Goal: Transaction & Acquisition: Subscribe to service/newsletter

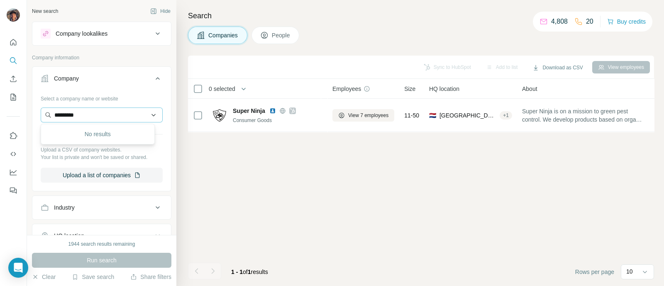
click at [86, 116] on input "*********" at bounding box center [102, 115] width 122 height 15
type input "**********"
click at [96, 136] on p "[PERSON_NAME]" at bounding box center [88, 133] width 48 height 8
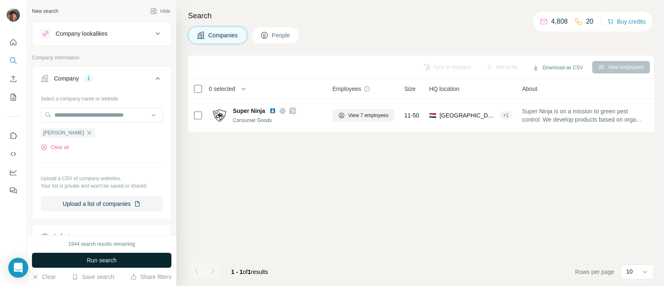
click at [115, 260] on span "Run search" at bounding box center [102, 260] width 30 height 8
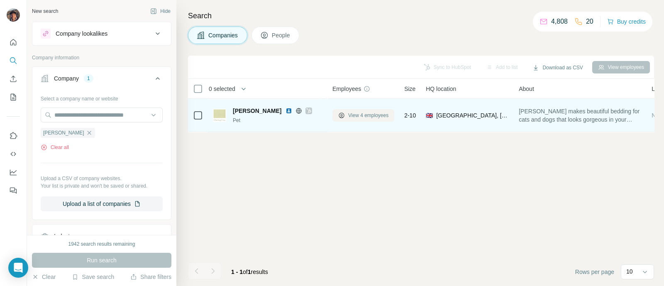
click at [384, 116] on span "View 4 employees" at bounding box center [368, 115] width 40 height 7
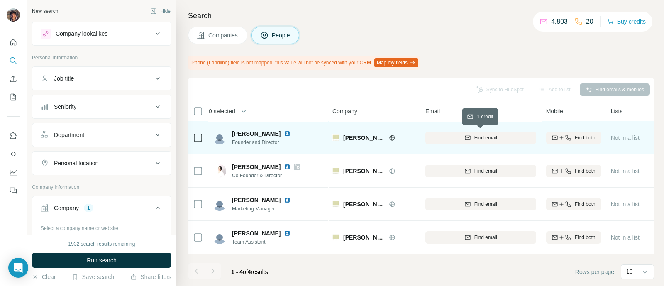
click at [477, 142] on button "Find email" at bounding box center [480, 138] width 111 height 12
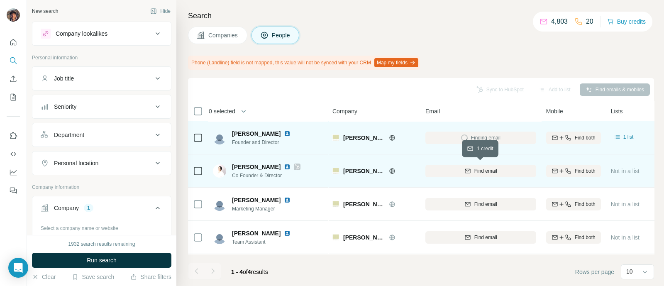
click at [472, 170] on div "Find email" at bounding box center [480, 170] width 111 height 7
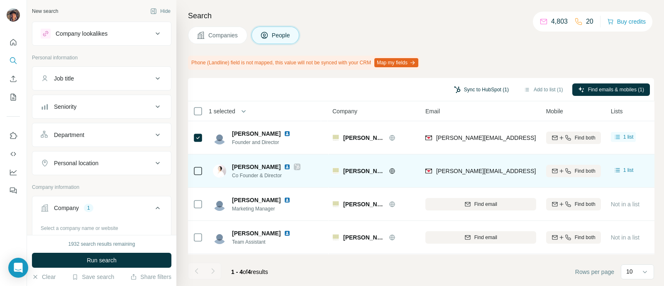
click at [477, 84] on button "Sync to HubSpot (1)" at bounding box center [481, 89] width 66 height 12
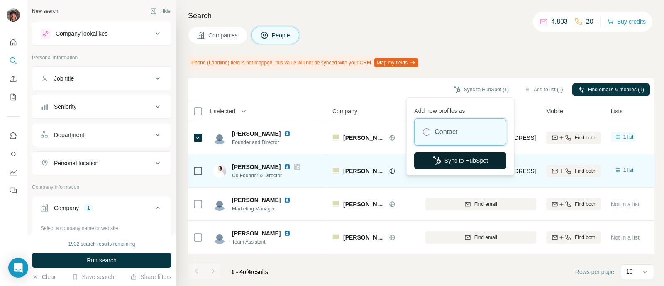
click at [481, 156] on button "Sync to HubSpot" at bounding box center [460, 160] width 92 height 17
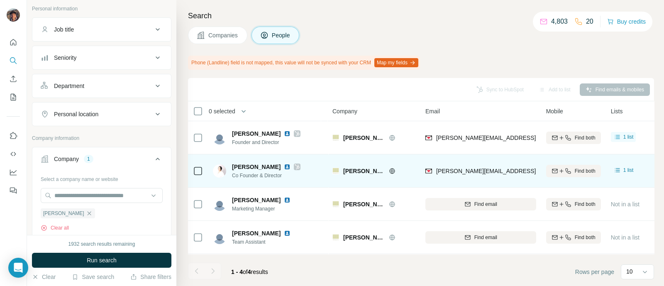
scroll to position [103, 0]
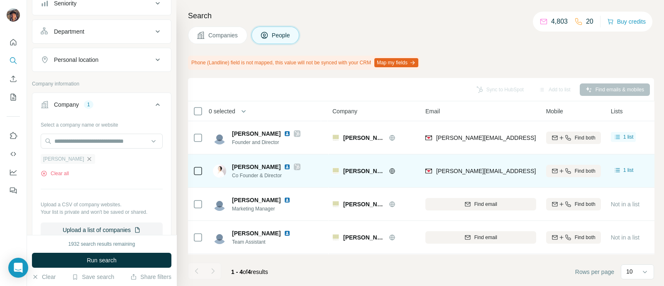
click at [86, 160] on icon "button" at bounding box center [89, 159] width 7 height 7
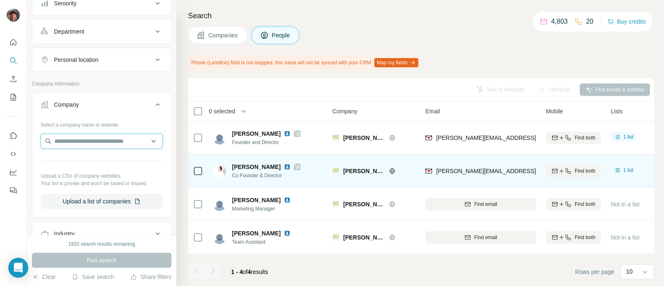
click at [82, 138] on input "text" at bounding box center [102, 141] width 122 height 15
paste input "**********"
type input "**********"
click at [96, 158] on p "Rubber Road" at bounding box center [84, 158] width 40 height 8
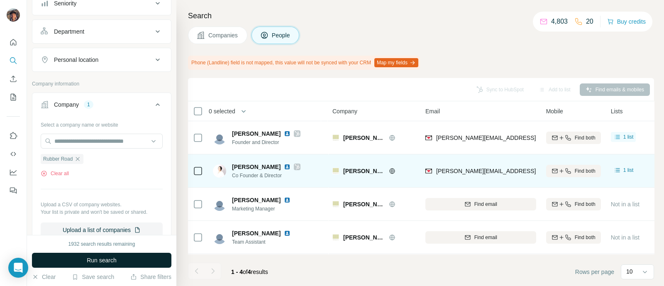
click at [127, 258] on button "Run search" at bounding box center [101, 260] width 139 height 15
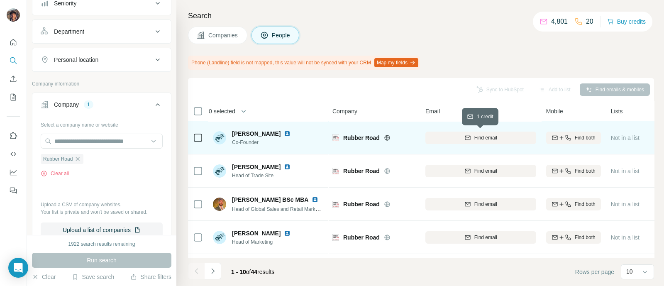
click at [454, 142] on button "Find email" at bounding box center [480, 138] width 111 height 12
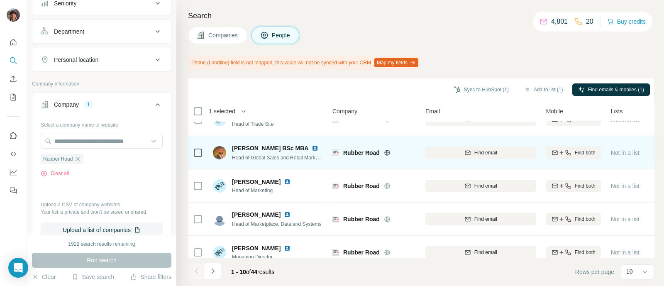
scroll to position [156, 0]
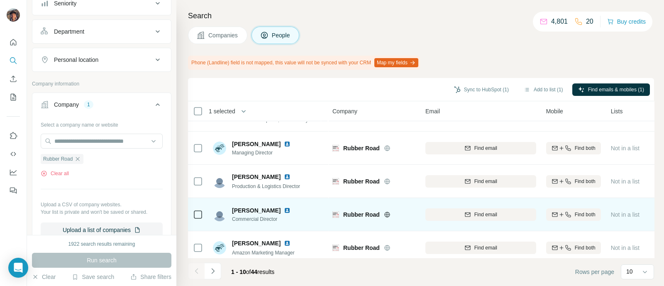
click at [450, 205] on div "Find email" at bounding box center [480, 214] width 111 height 23
click at [462, 212] on div "Find email" at bounding box center [480, 214] width 111 height 7
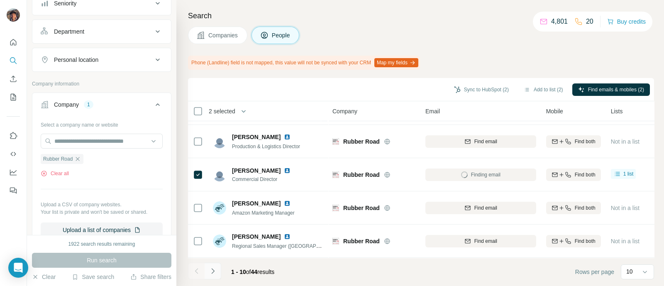
click at [215, 266] on button "Navigate to next page" at bounding box center [213, 271] width 17 height 17
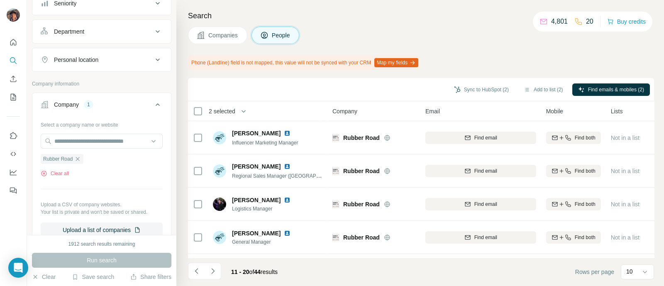
scroll to position [0, 0]
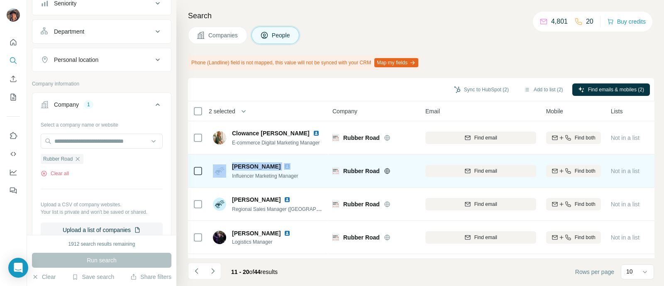
drag, startPoint x: 255, startPoint y: 201, endPoint x: 229, endPoint y: 176, distance: 36.4
click at [229, 176] on div "[PERSON_NAME] Influencer Marketing Manager" at bounding box center [257, 170] width 88 height 17
click at [238, 176] on span "Influencer Marketing Manager" at bounding box center [265, 176] width 66 height 6
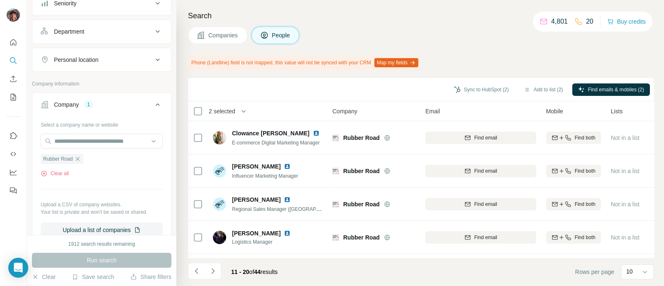
click at [196, 266] on button "Navigate to previous page" at bounding box center [196, 271] width 17 height 17
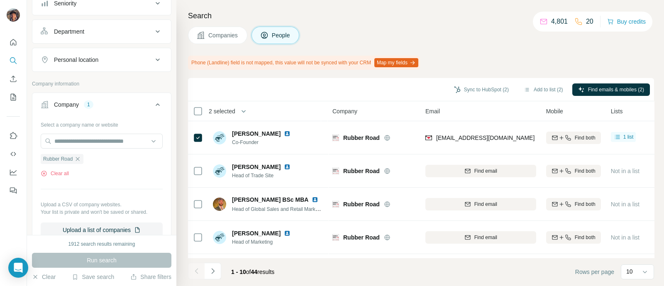
click at [219, 281] on footer "1 - 10 of 44 results Rows per page 10" at bounding box center [421, 272] width 466 height 28
click at [219, 275] on button "Navigate to next page" at bounding box center [213, 271] width 17 height 17
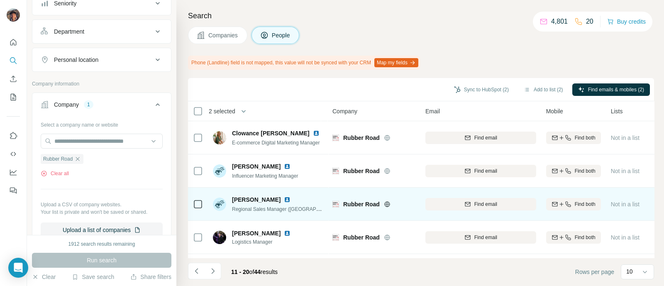
scroll to position [200, 0]
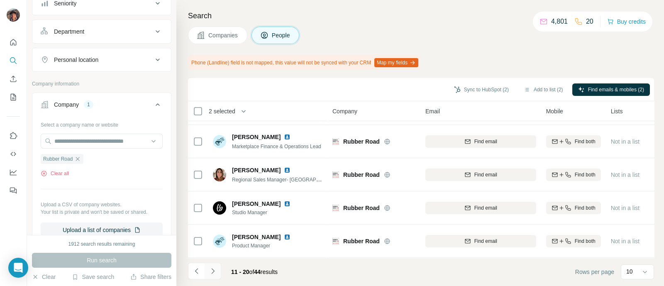
click at [213, 270] on icon "Navigate to next page" at bounding box center [213, 271] width 8 height 8
click at [210, 264] on button "Navigate to next page" at bounding box center [213, 271] width 17 height 17
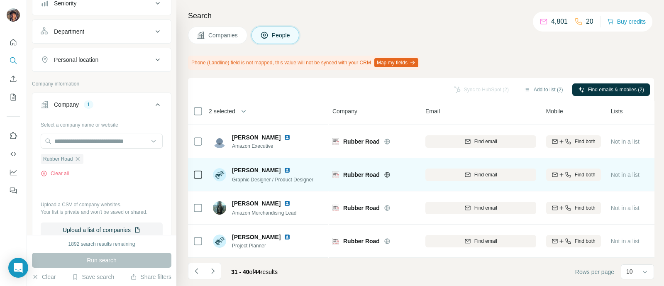
scroll to position [0, 0]
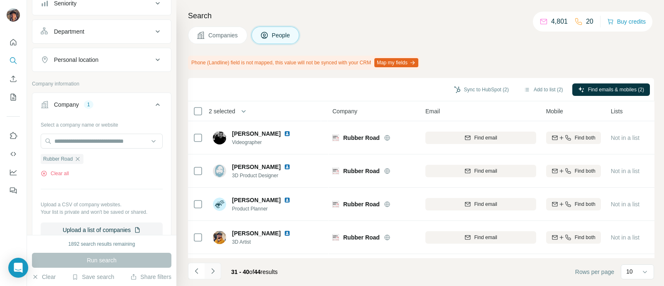
click at [213, 271] on icon "Navigate to next page" at bounding box center [213, 271] width 8 height 8
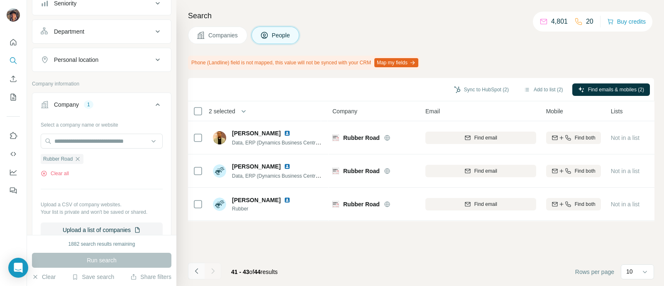
click at [200, 267] on button "Navigate to previous page" at bounding box center [196, 271] width 17 height 17
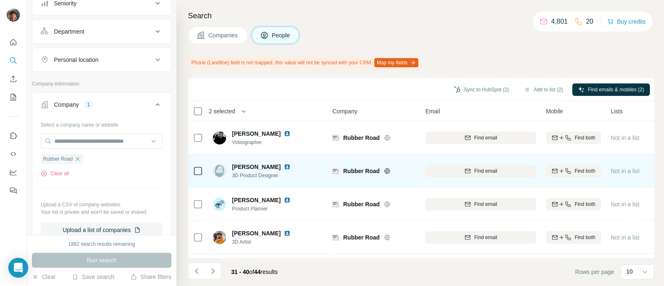
scroll to position [200, 0]
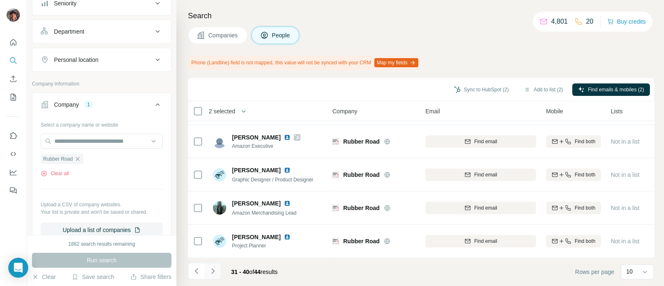
click at [206, 266] on button "Navigate to next page" at bounding box center [213, 271] width 17 height 17
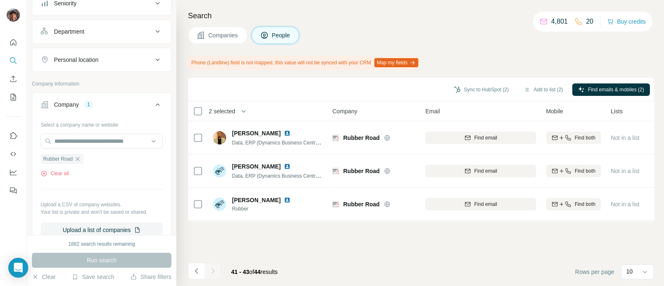
scroll to position [0, 0]
click at [192, 281] on li at bounding box center [196, 272] width 17 height 18
click at [195, 273] on icon "Navigate to previous page" at bounding box center [197, 271] width 8 height 8
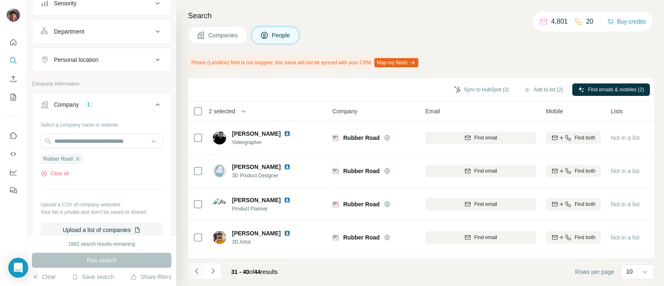
click at [195, 273] on icon "Navigate to previous page" at bounding box center [197, 271] width 8 height 8
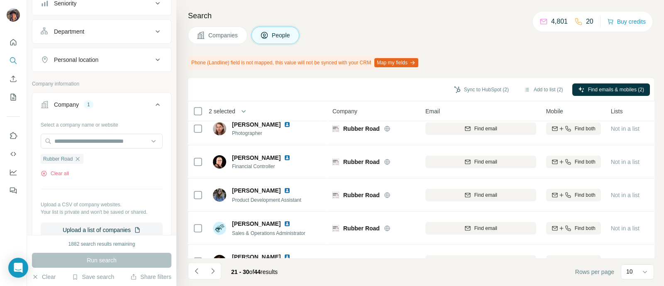
scroll to position [200, 0]
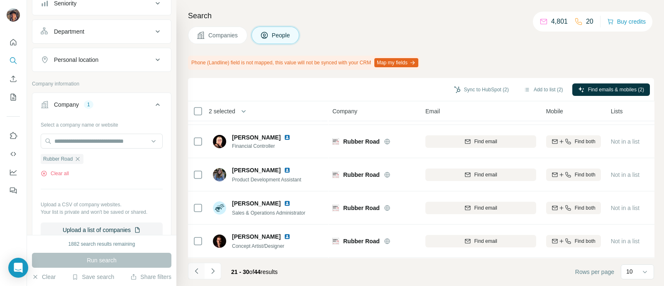
click at [200, 269] on icon "Navigate to previous page" at bounding box center [197, 271] width 8 height 8
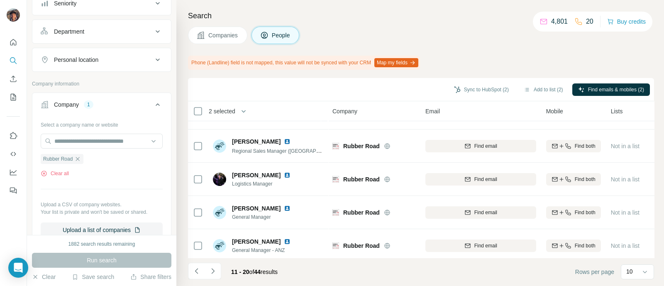
scroll to position [0, 0]
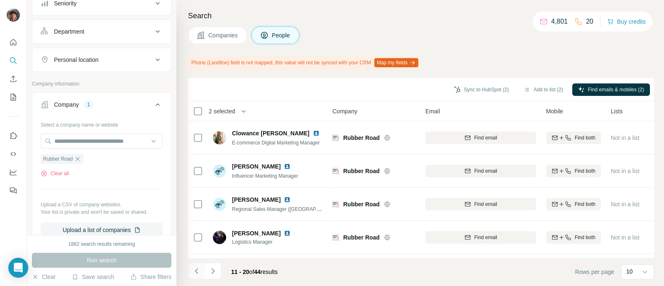
click at [200, 270] on button "Navigate to previous page" at bounding box center [196, 271] width 17 height 17
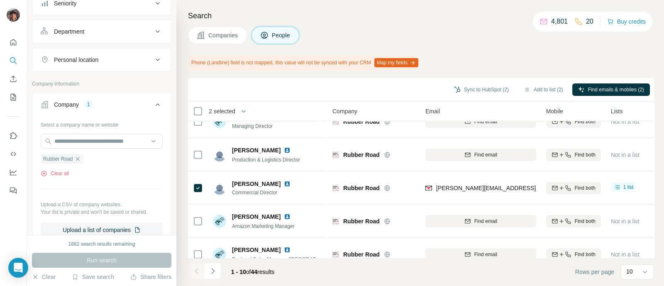
scroll to position [200, 0]
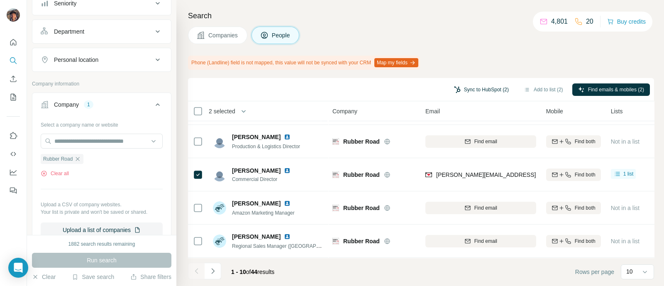
click at [488, 93] on button "Sync to HubSpot (2)" at bounding box center [481, 89] width 66 height 12
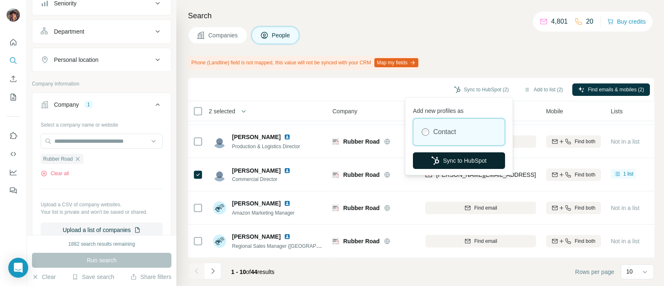
click at [460, 168] on button "Sync to HubSpot" at bounding box center [459, 160] width 92 height 17
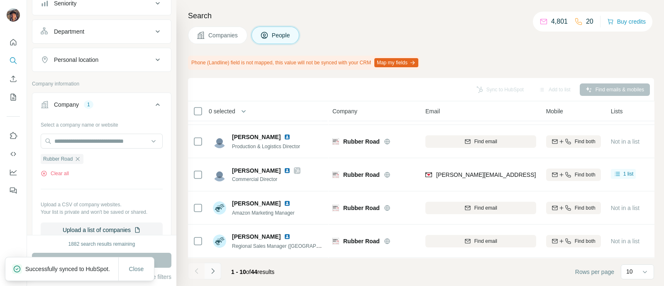
click at [209, 265] on button "Navigate to next page" at bounding box center [213, 271] width 17 height 17
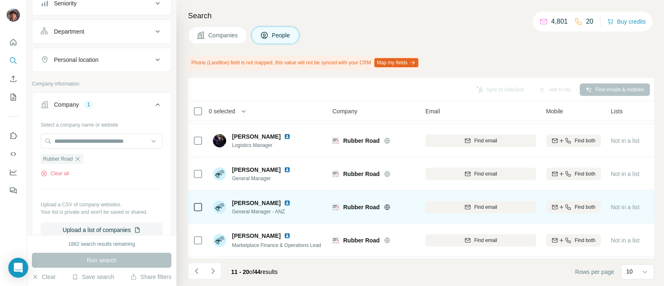
scroll to position [0, 0]
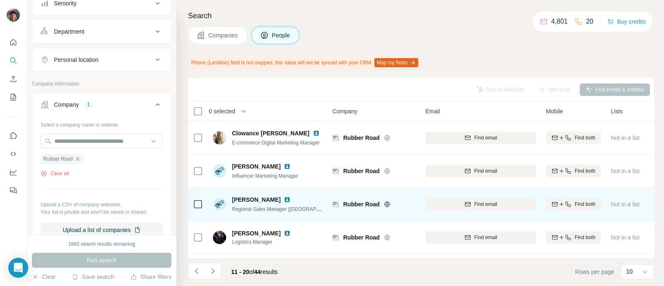
click at [201, 210] on div at bounding box center [198, 204] width 10 height 23
click at [200, 208] on icon at bounding box center [198, 204] width 10 height 10
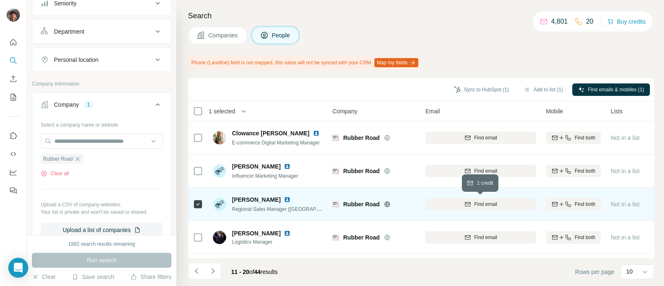
click at [509, 208] on button "Find email" at bounding box center [480, 204] width 111 height 12
click at [474, 93] on button "Sync to HubSpot (1)" at bounding box center [481, 89] width 66 height 12
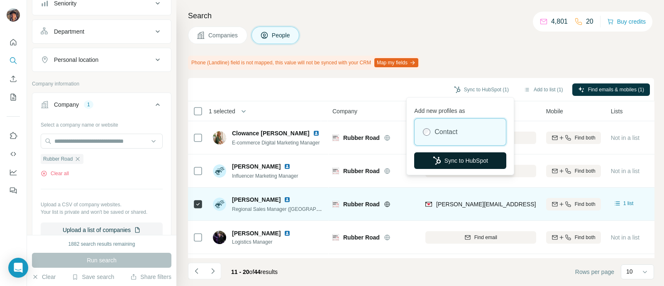
click at [438, 159] on icon "button" at bounding box center [437, 160] width 8 height 8
